Goal: Information Seeking & Learning: Learn about a topic

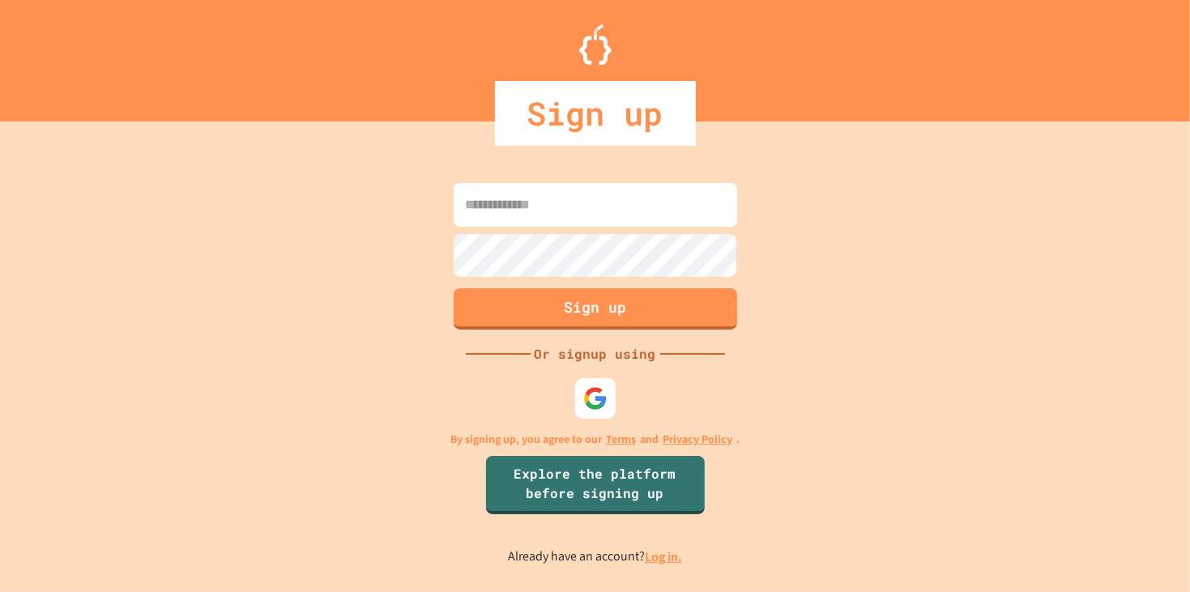
click at [654, 561] on link "Log in." at bounding box center [663, 556] width 37 height 17
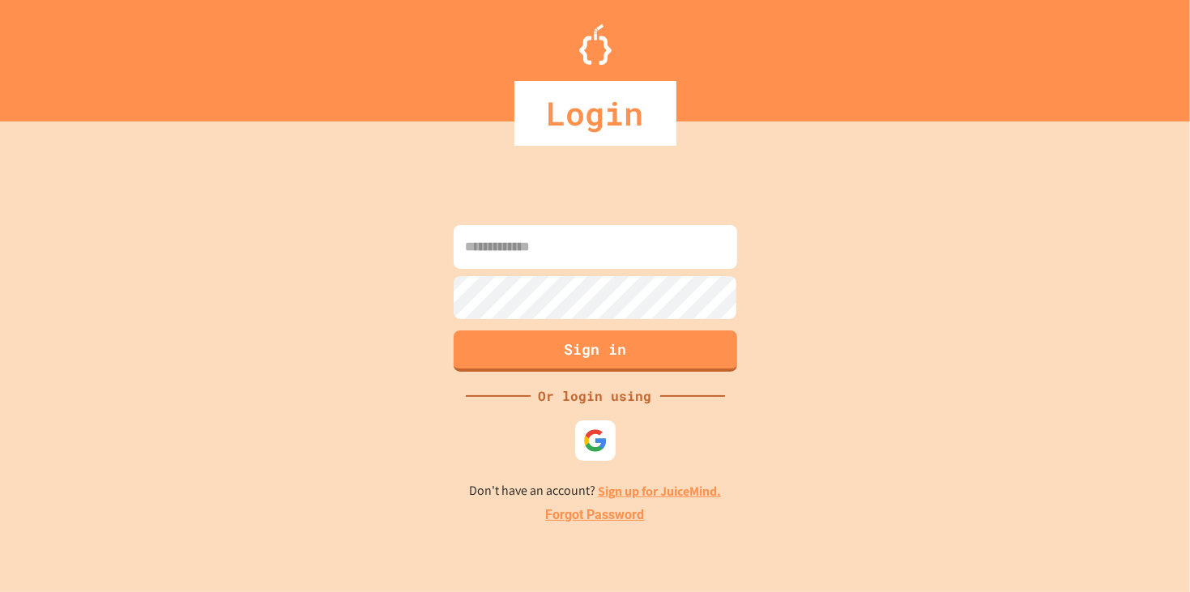
click at [507, 249] on input at bounding box center [595, 247] width 283 height 44
type input "**********"
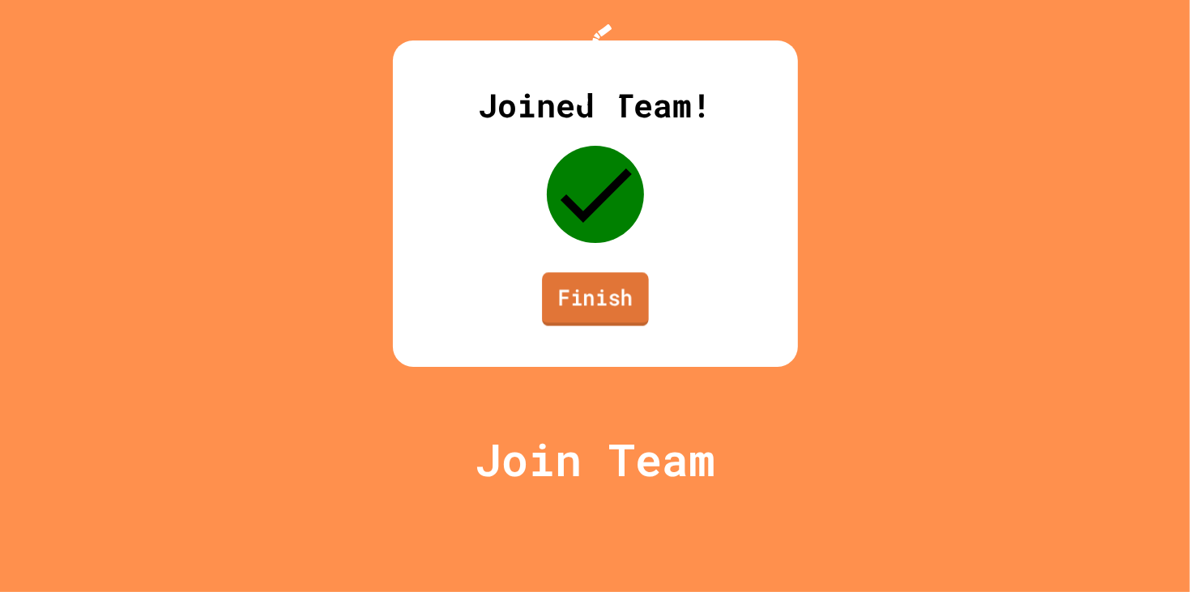
click at [603, 326] on link "Finish" at bounding box center [595, 298] width 107 height 53
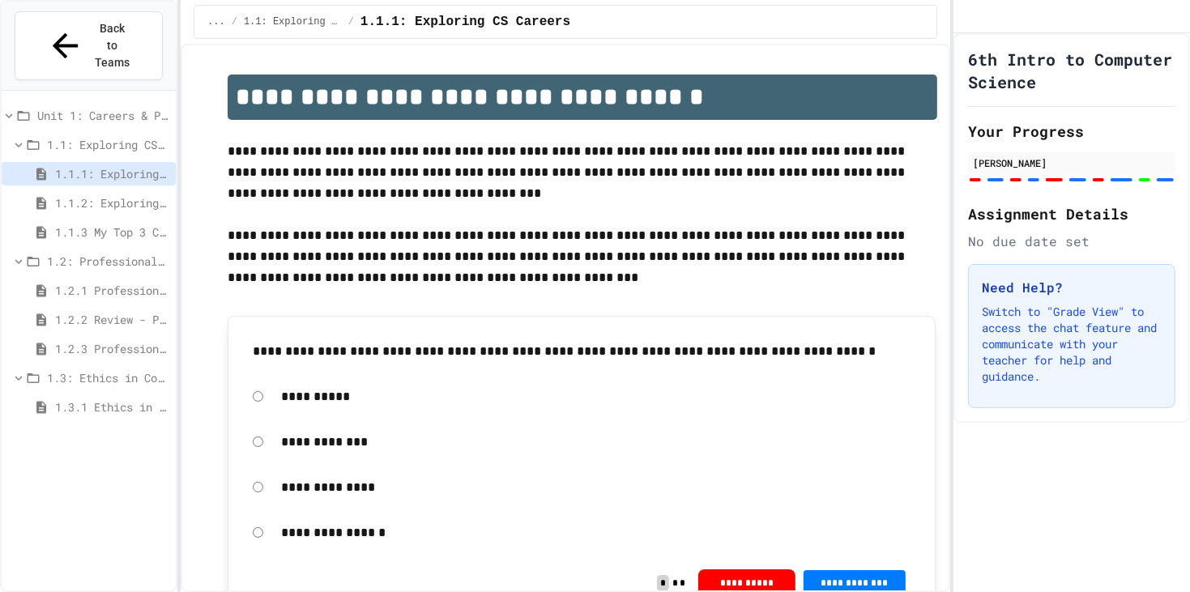
click at [92, 253] on span "1.2: Professional Communication" at bounding box center [108, 261] width 122 height 17
click at [102, 282] on span "1.3: Ethics in Computing" at bounding box center [108, 290] width 122 height 17
click at [76, 253] on span "1.2: Professional Communication" at bounding box center [108, 261] width 122 height 17
click at [78, 311] on span "1.2.2 Review - Professional Communication" at bounding box center [112, 319] width 114 height 17
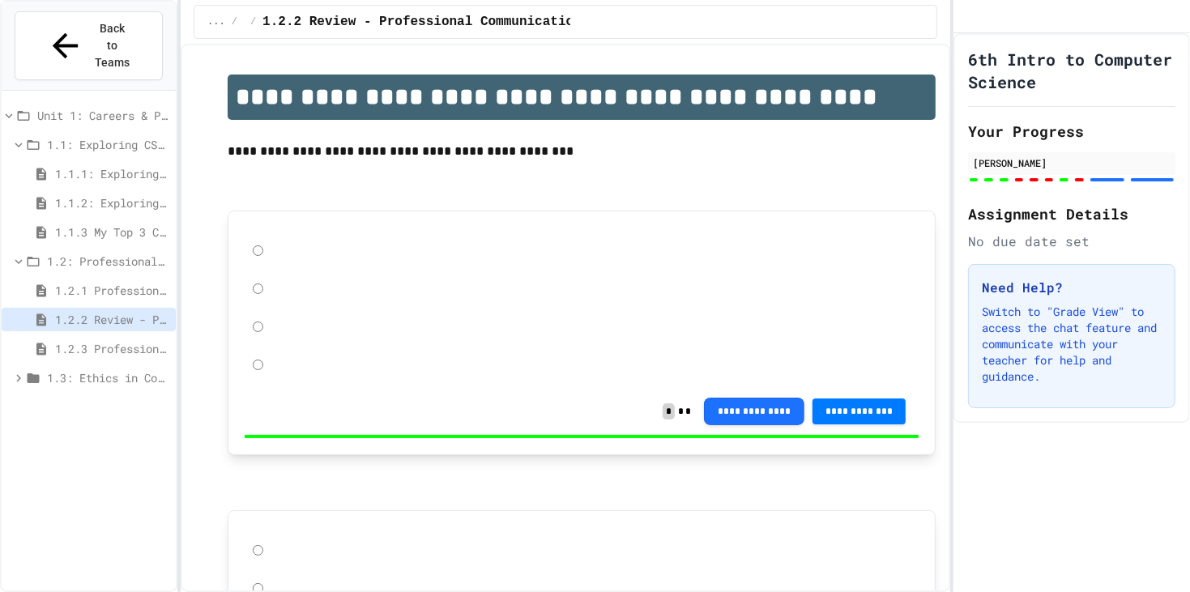
click at [84, 340] on span "1.2.3 Professional Communication Challenge" at bounding box center [112, 348] width 114 height 17
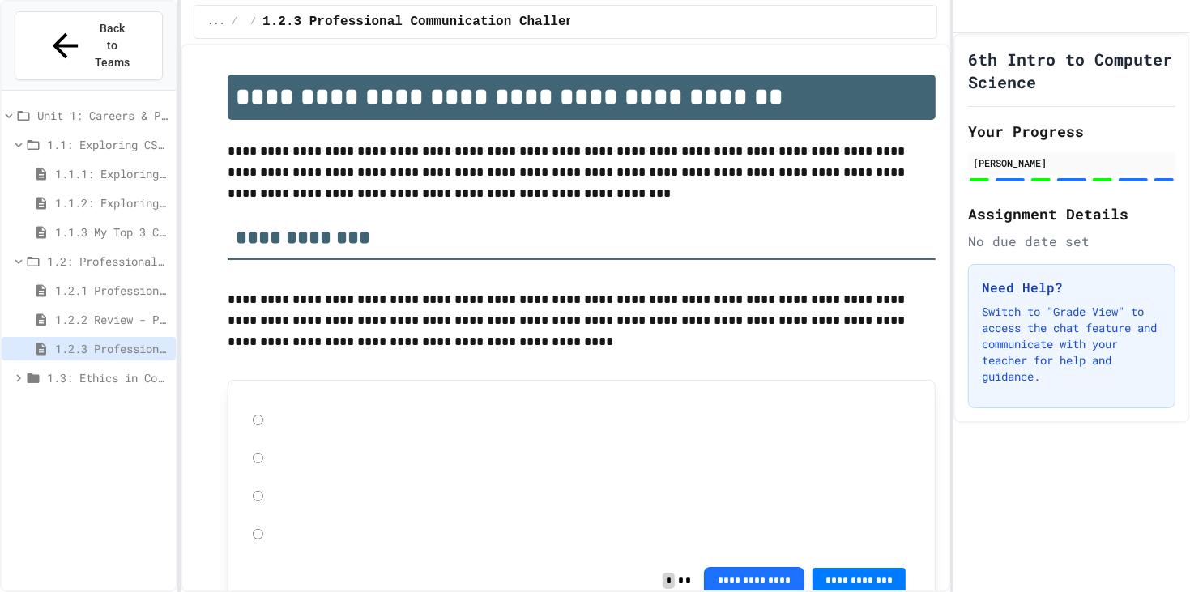
click at [100, 369] on span "1.3: Ethics in Computing" at bounding box center [108, 377] width 122 height 17
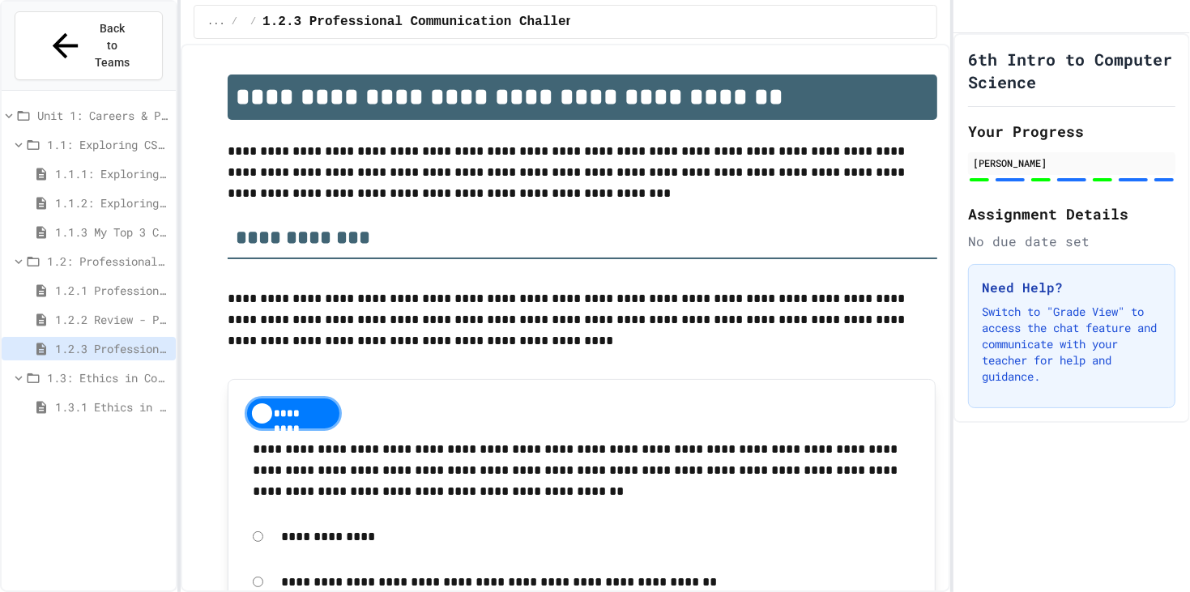
click at [96, 398] on span "1.3.1 Ethics in Computer Science" at bounding box center [112, 406] width 114 height 17
